Goal: Transaction & Acquisition: Purchase product/service

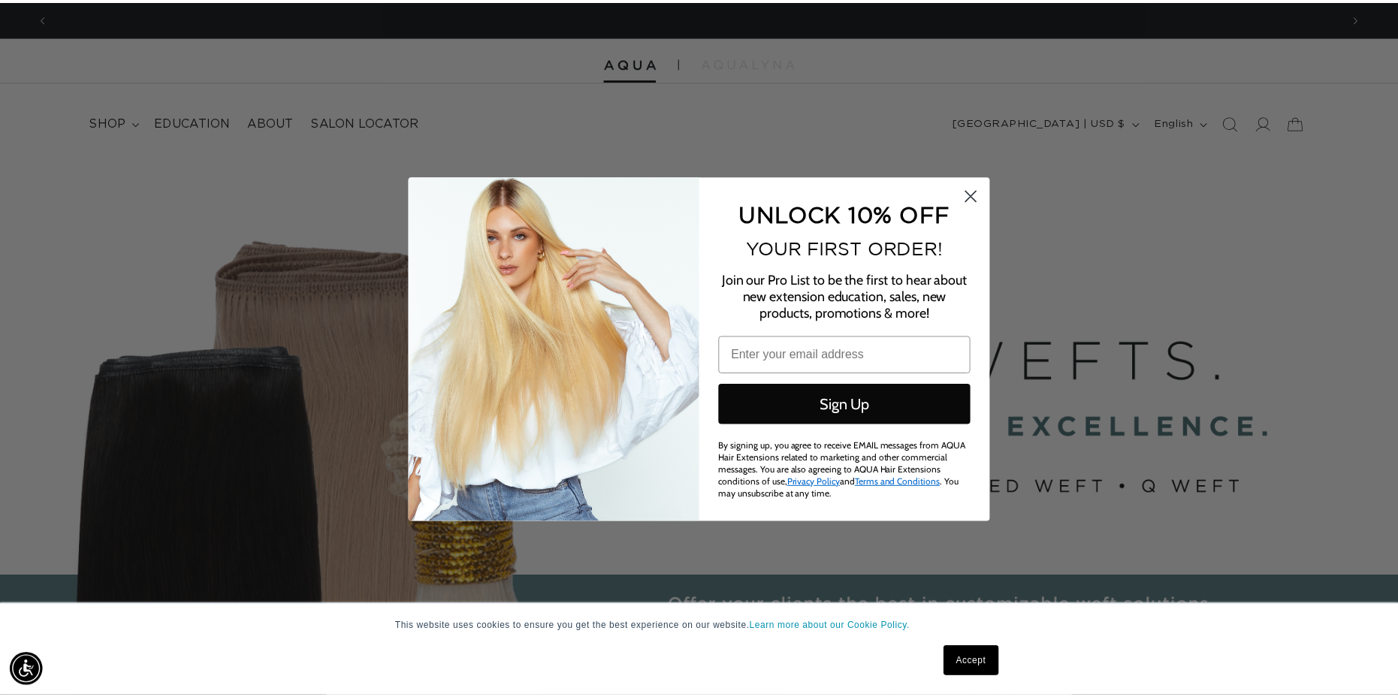
scroll to position [0, 1303]
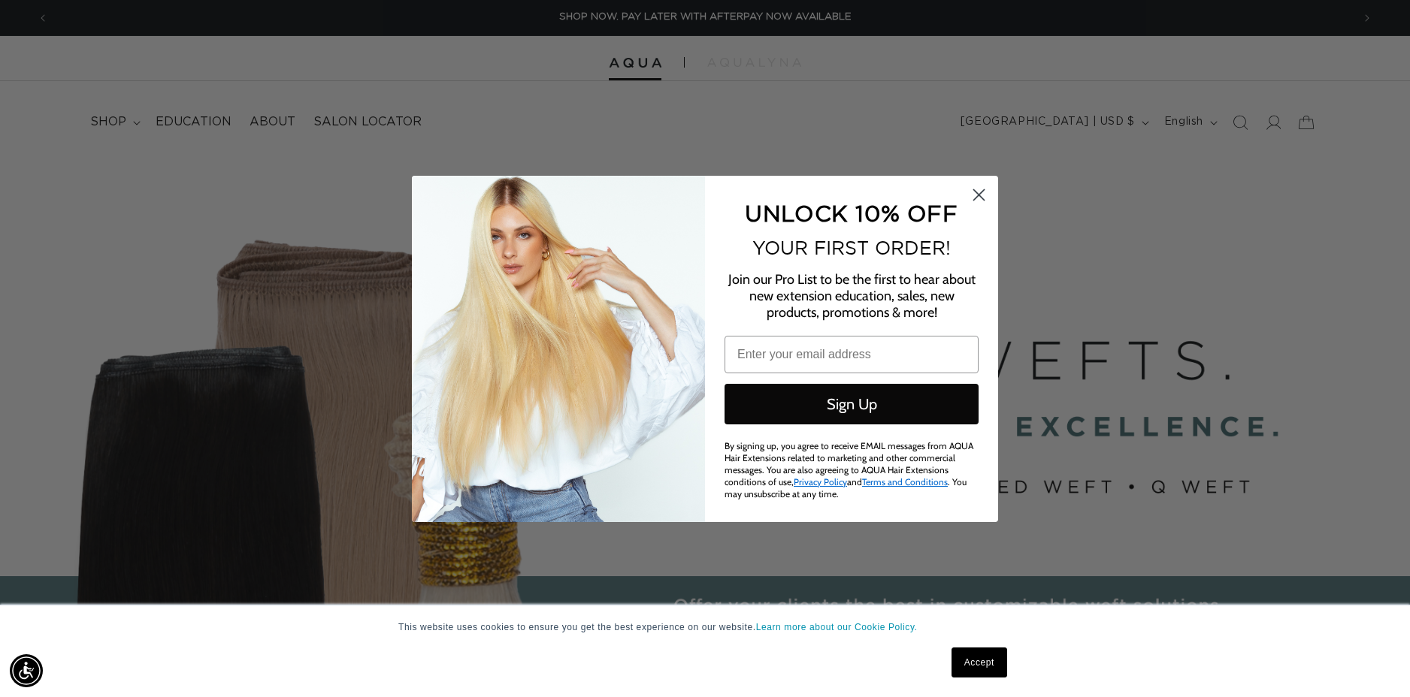
click at [984, 193] on circle "Close dialog" at bounding box center [978, 194] width 25 height 25
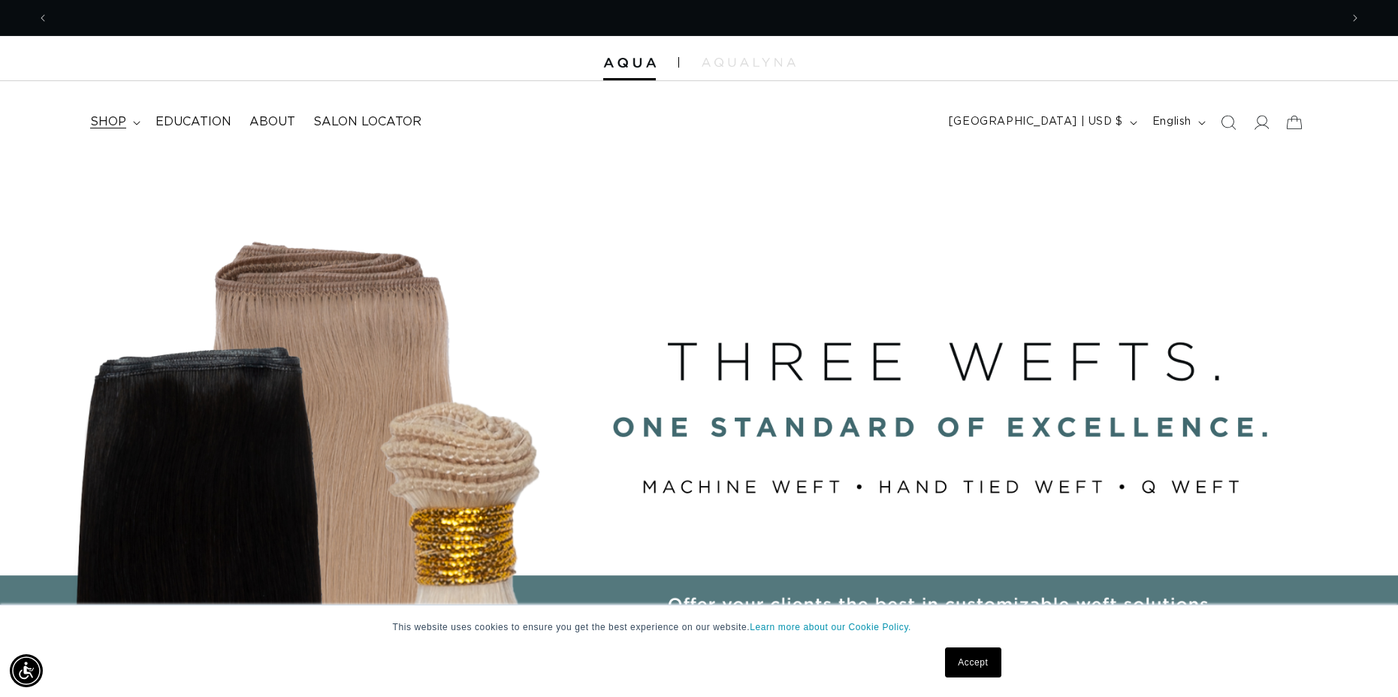
scroll to position [0, 0]
click at [105, 116] on span "shop" at bounding box center [108, 122] width 36 height 16
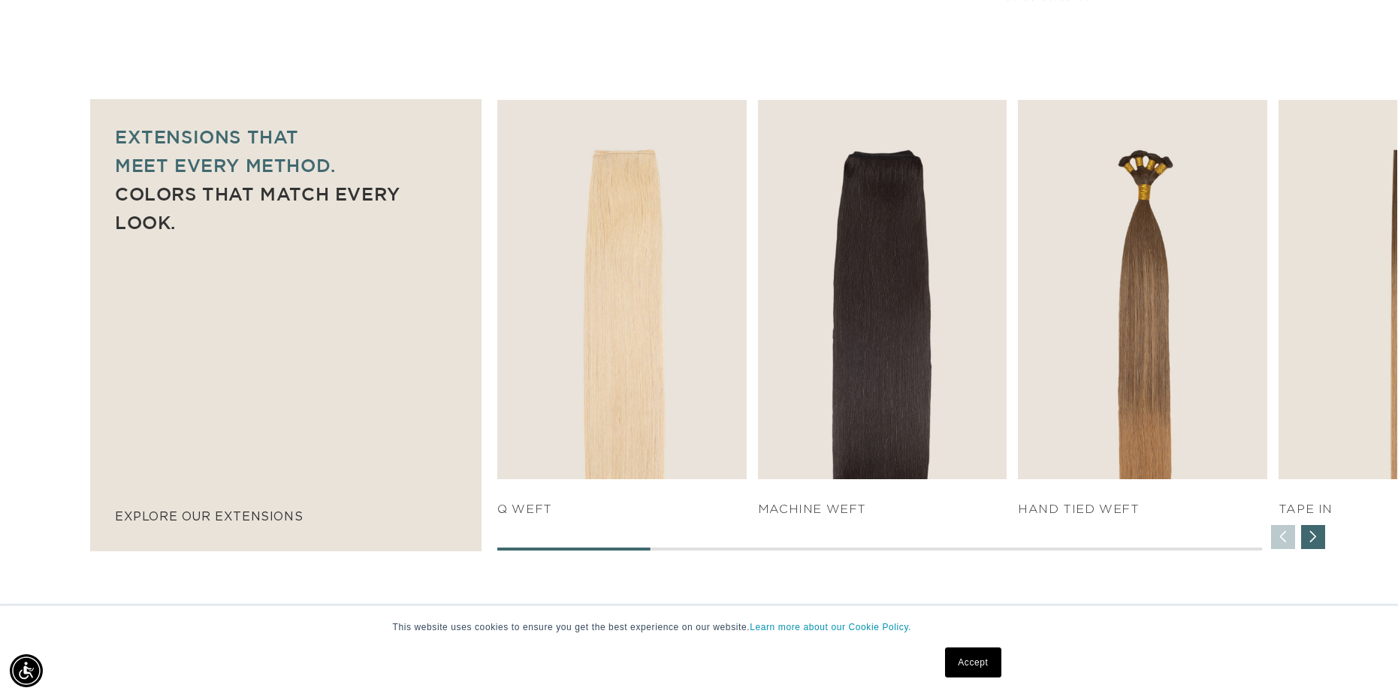
scroll to position [977, 0]
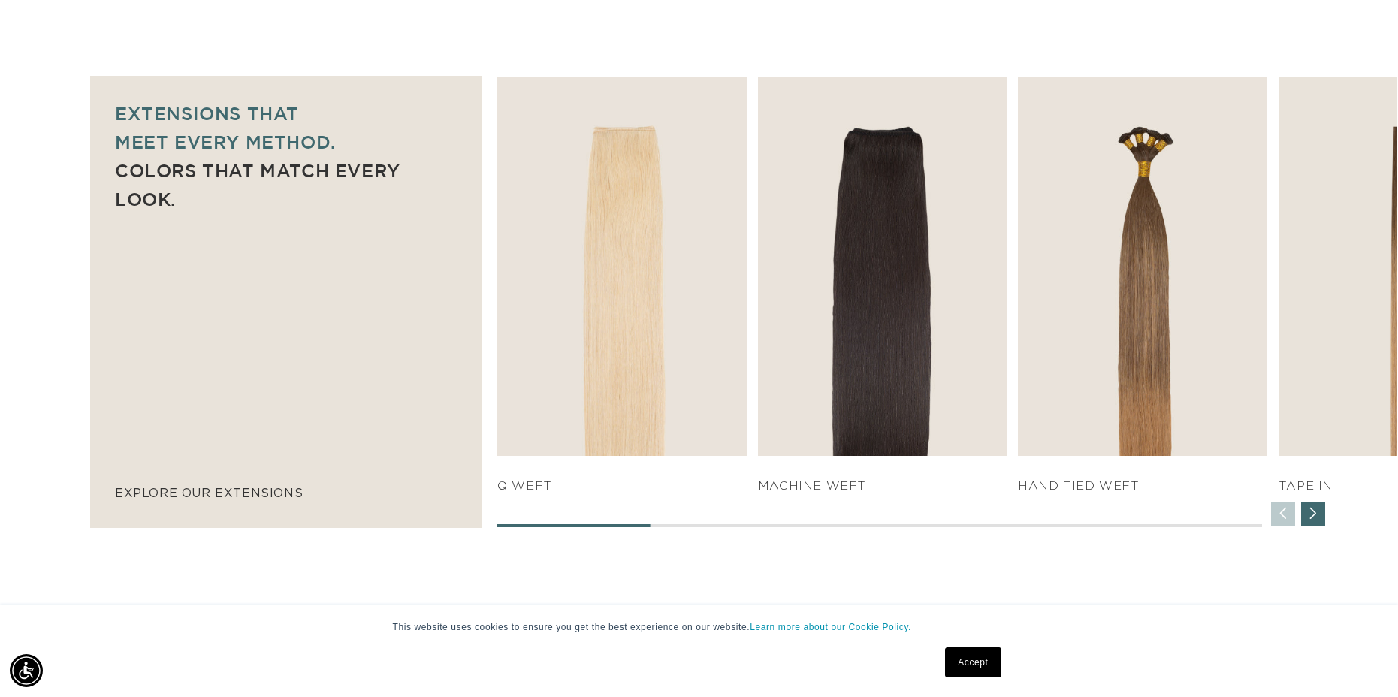
click at [1314, 511] on div "Next slide" at bounding box center [1314, 514] width 24 height 24
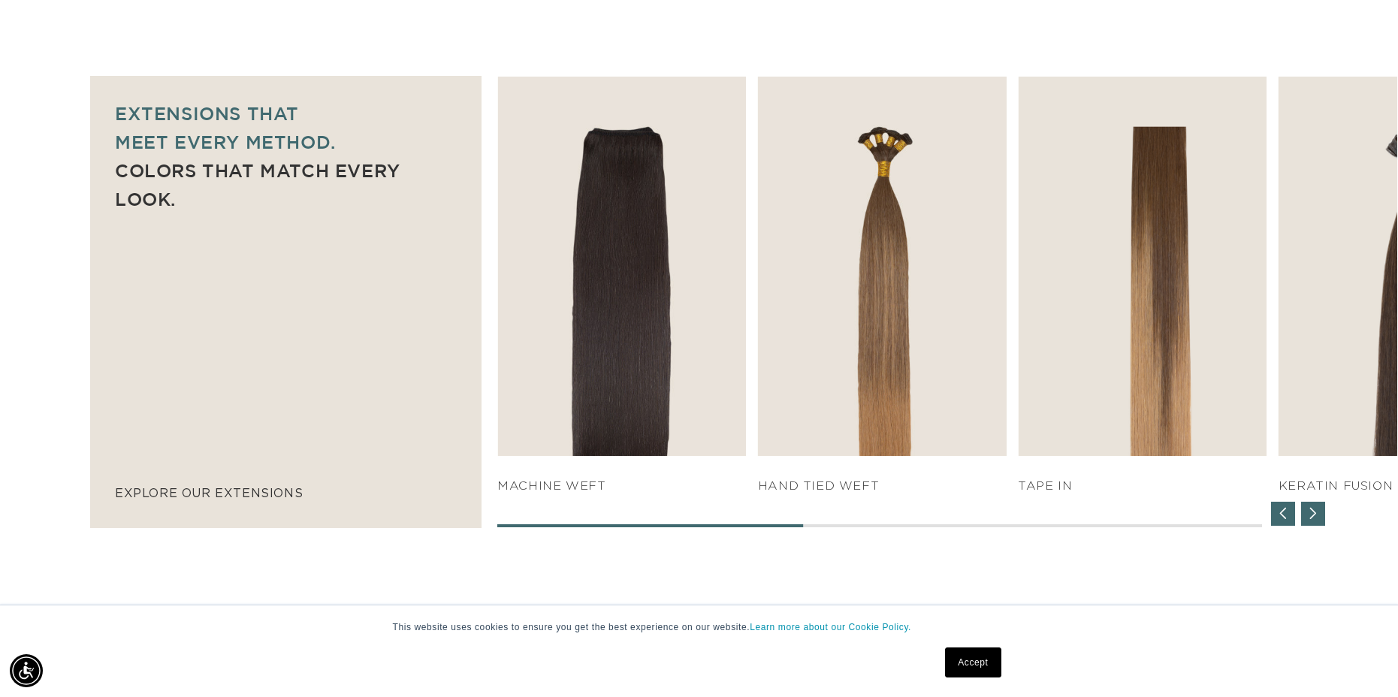
scroll to position [0, 2584]
click at [1314, 511] on div "Next slide" at bounding box center [1314, 514] width 24 height 24
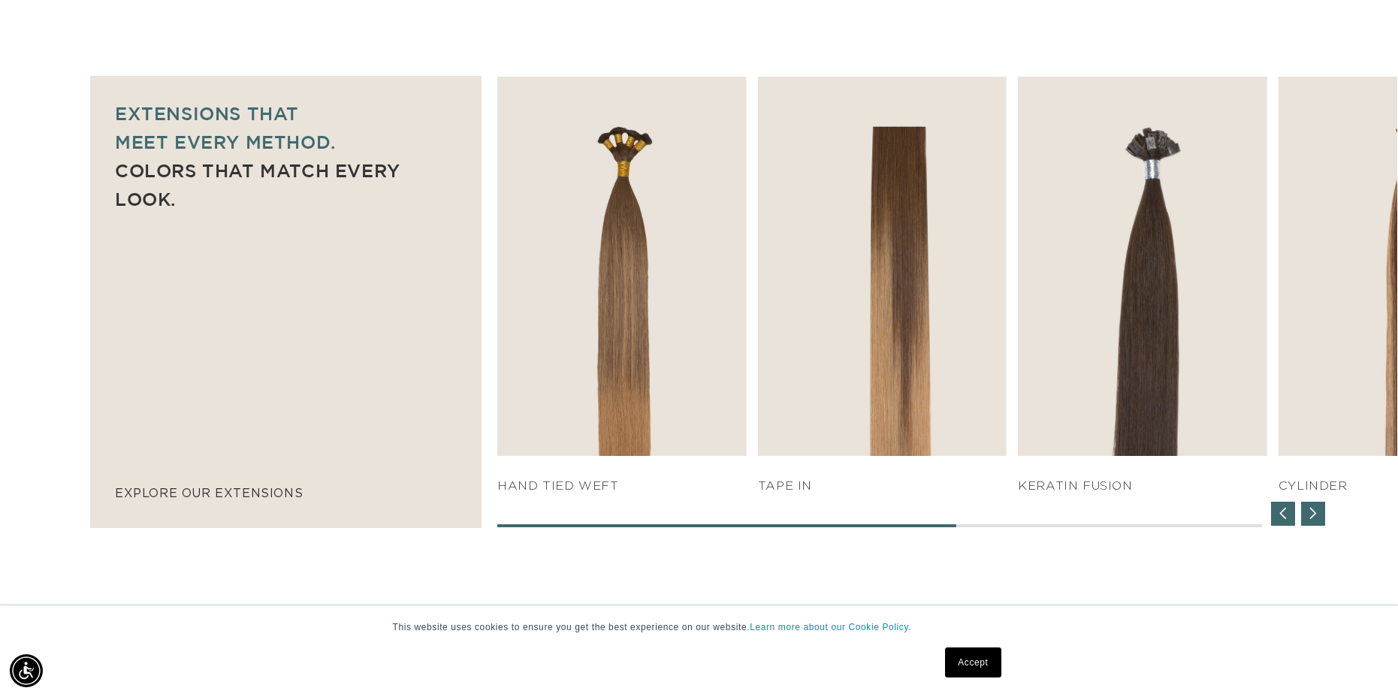
click at [1314, 511] on div "Next slide" at bounding box center [1314, 514] width 24 height 24
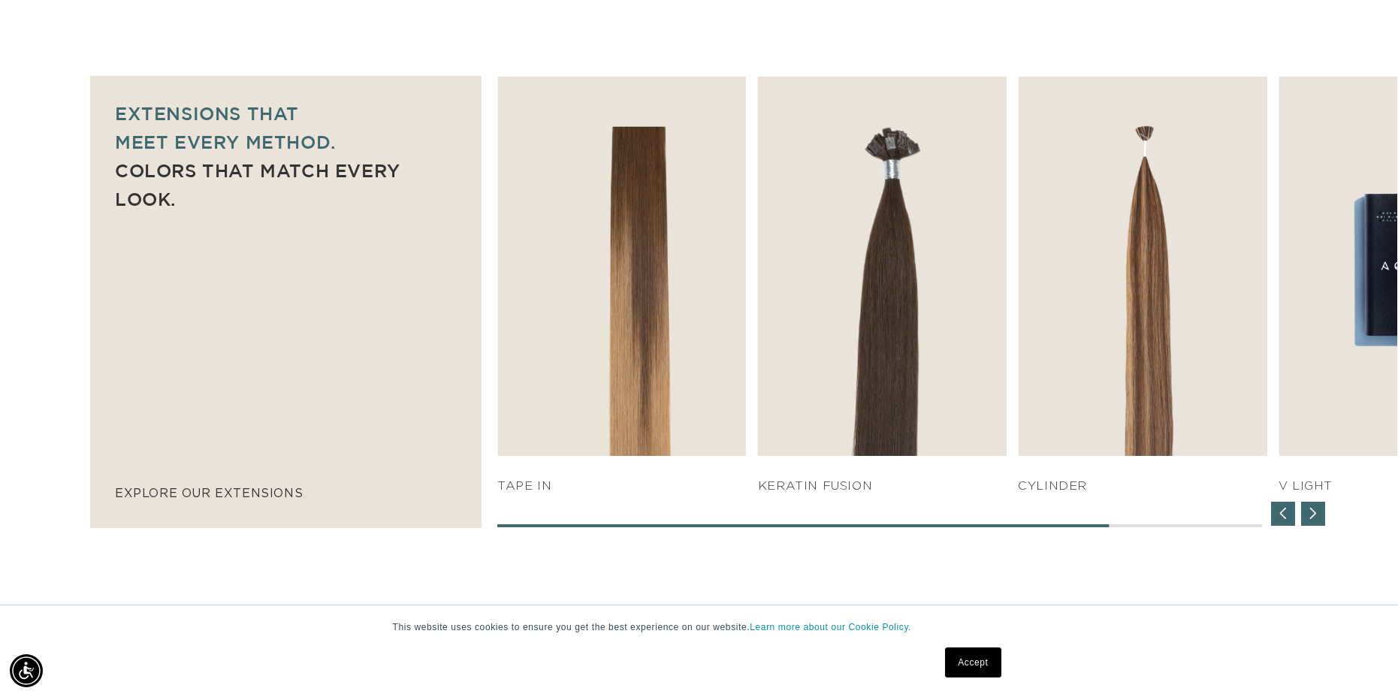
click at [1314, 511] on div "Next slide" at bounding box center [1314, 514] width 24 height 24
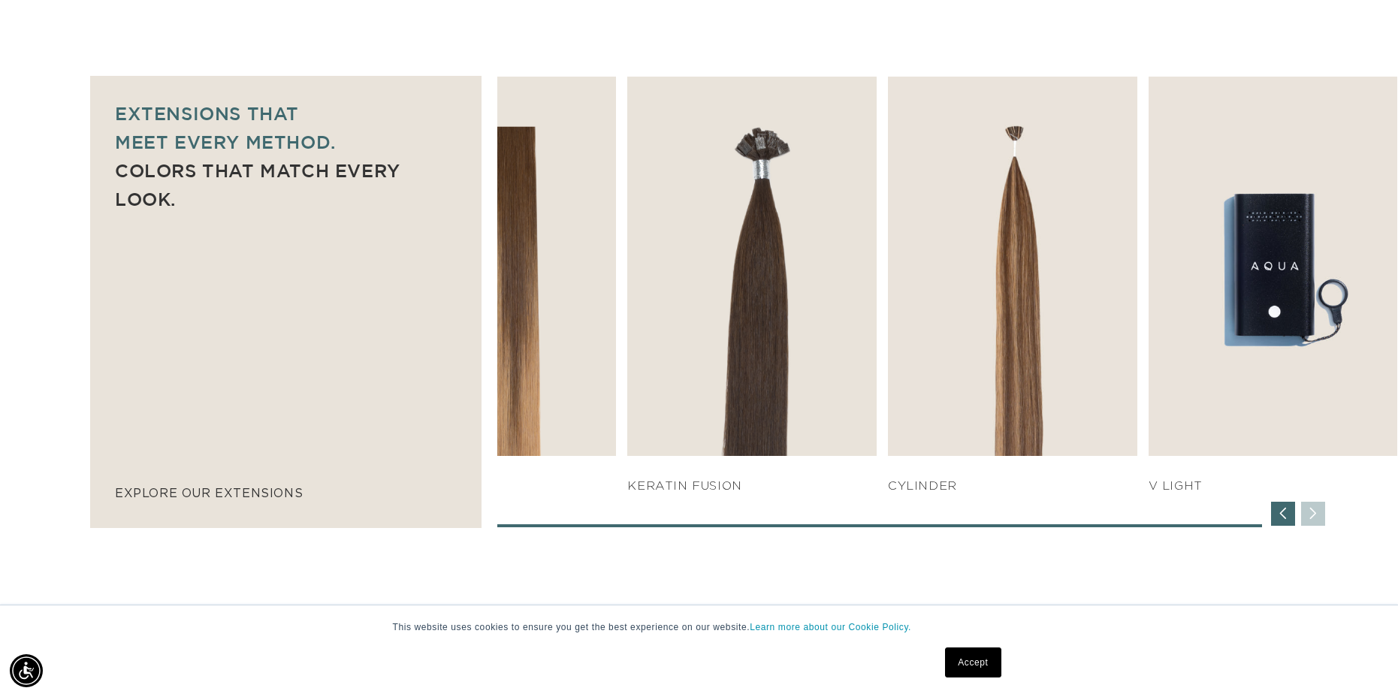
scroll to position [0, 0]
click at [1314, 511] on div "SHOP NOW q weft SHOP NOW Machine Weft SHOP NOW" at bounding box center [947, 302] width 900 height 451
